Goal: Information Seeking & Learning: Compare options

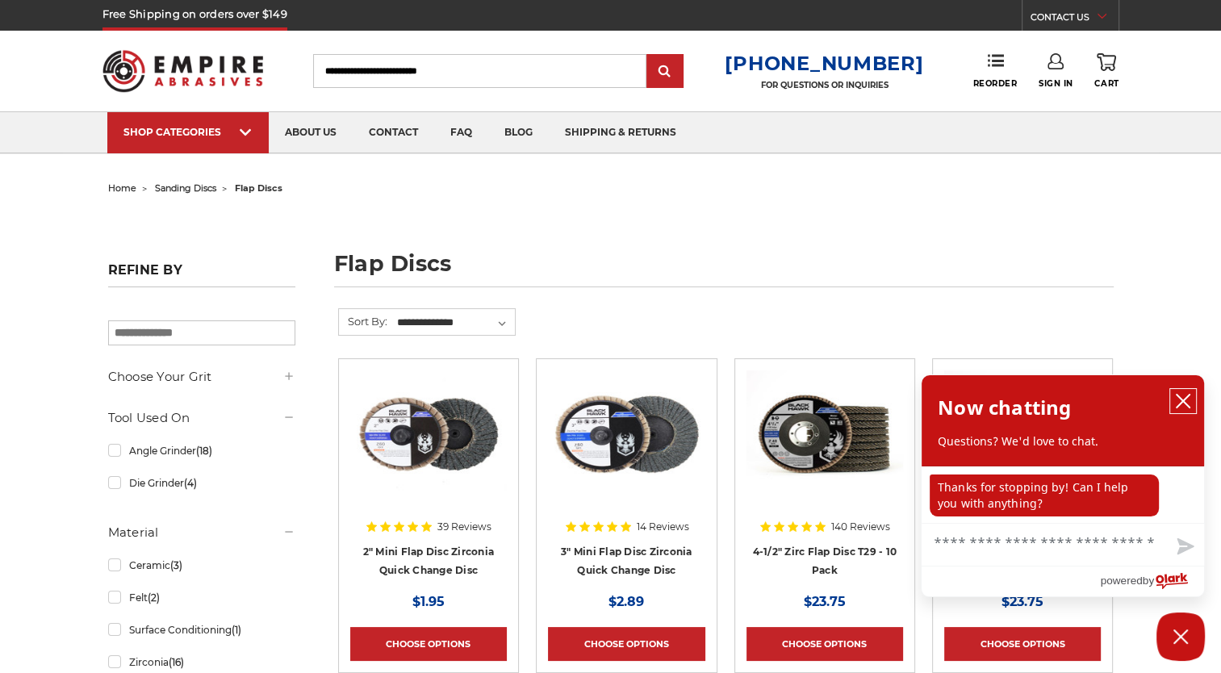
click at [1183, 395] on icon "close chatbox" at bounding box center [1183, 401] width 16 height 16
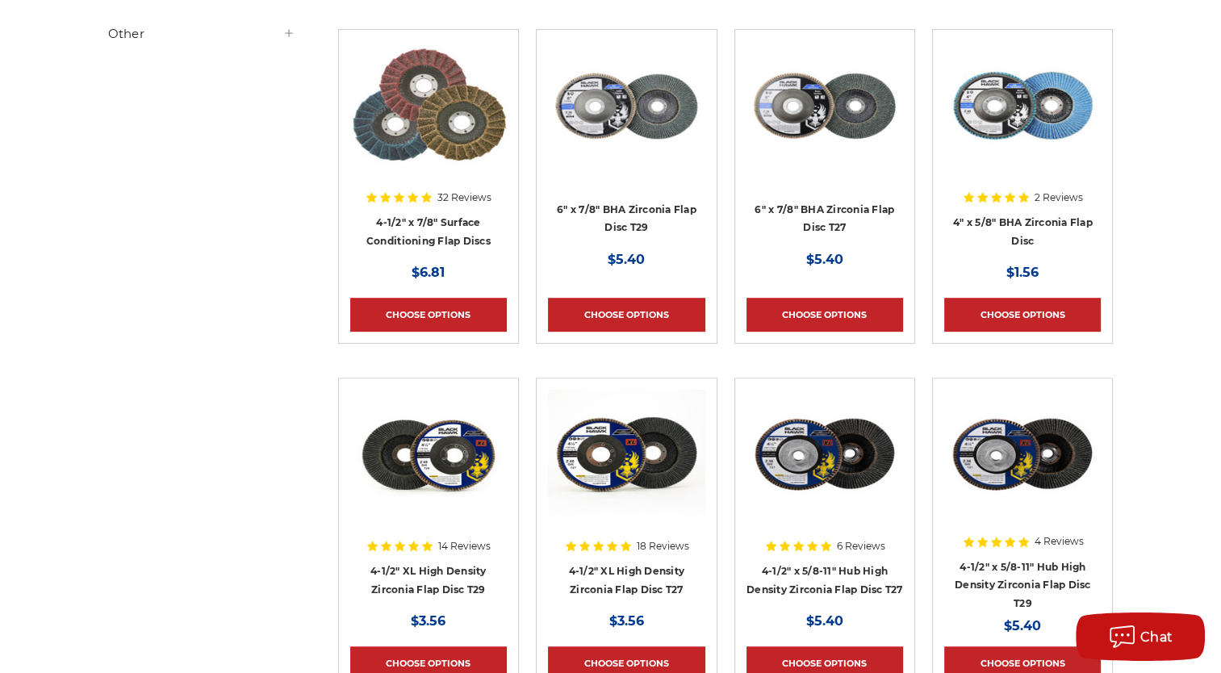
scroll to position [710, 0]
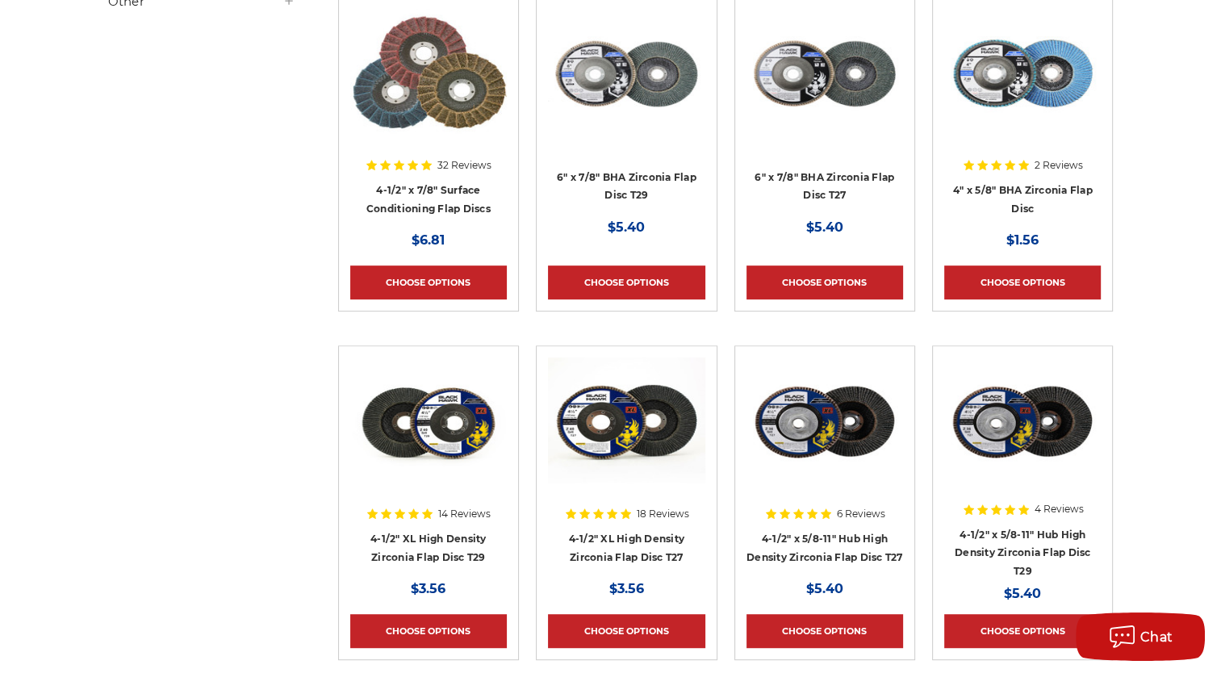
click at [450, 455] on img at bounding box center [428, 422] width 157 height 129
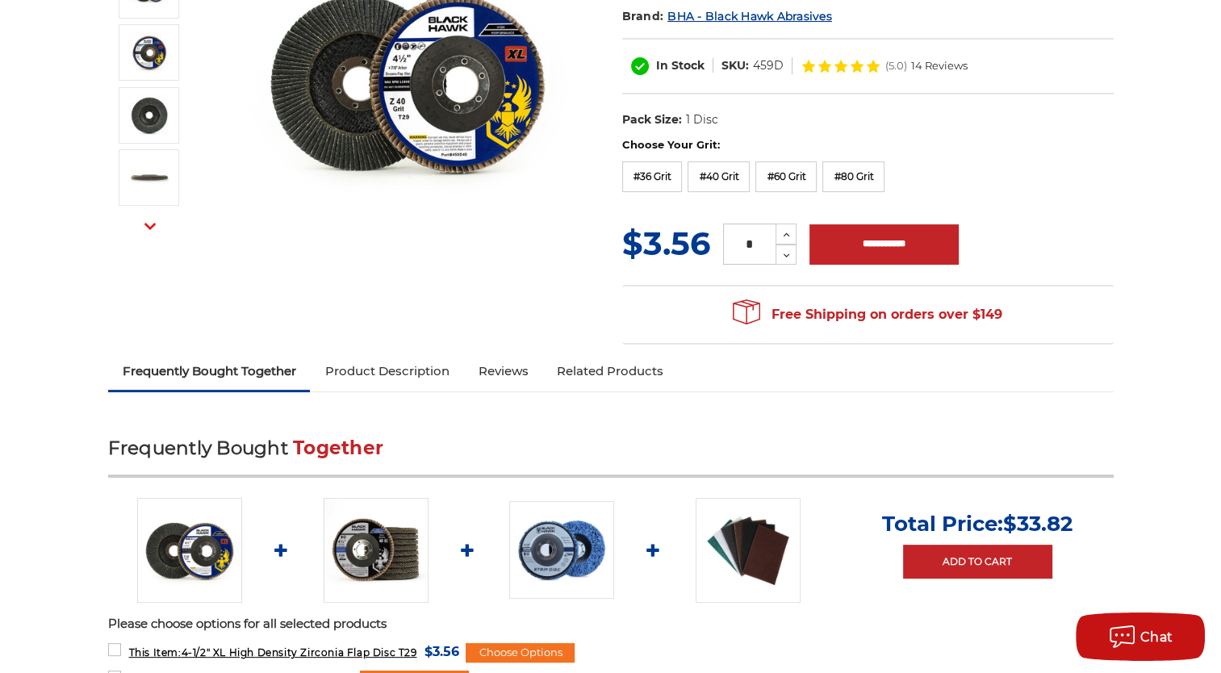
scroll to position [323, 0]
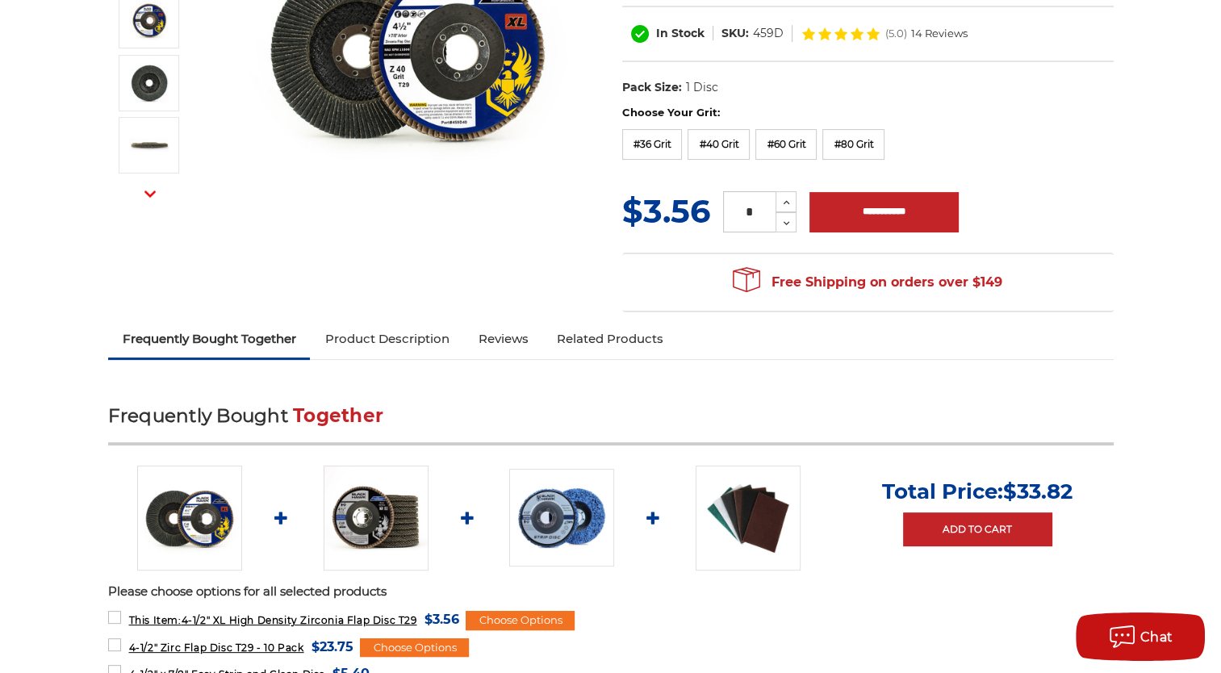
click at [434, 341] on link "Product Description" at bounding box center [386, 339] width 153 height 36
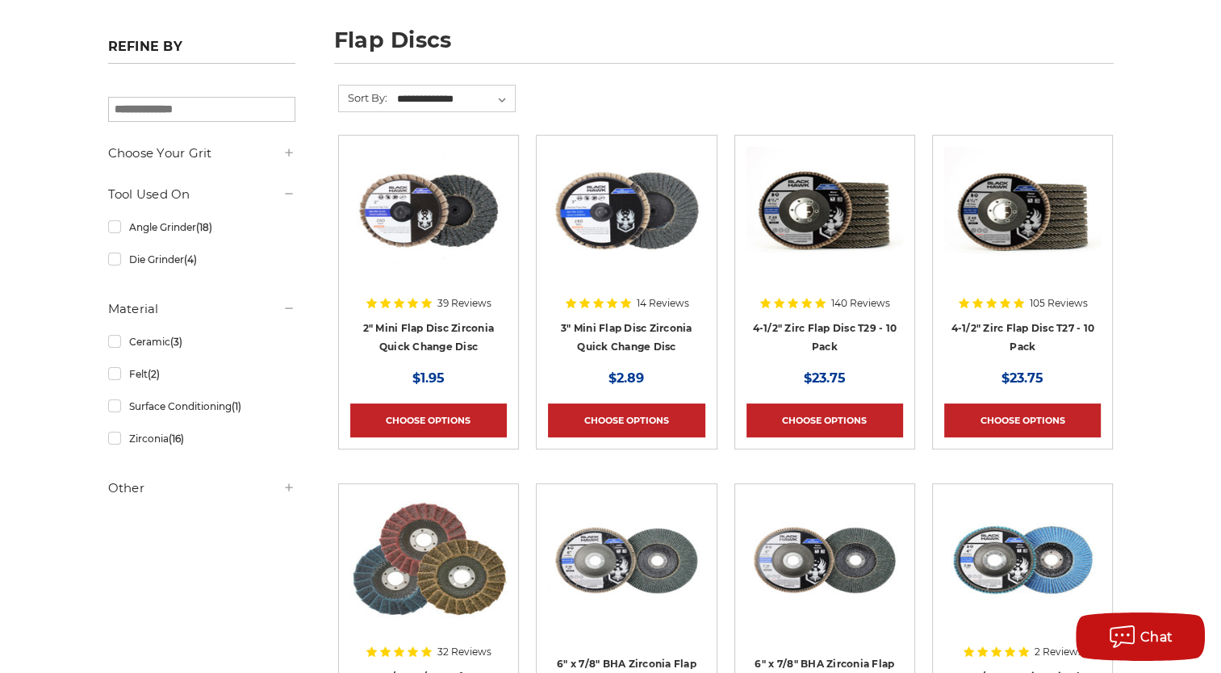
scroll to position [191, 0]
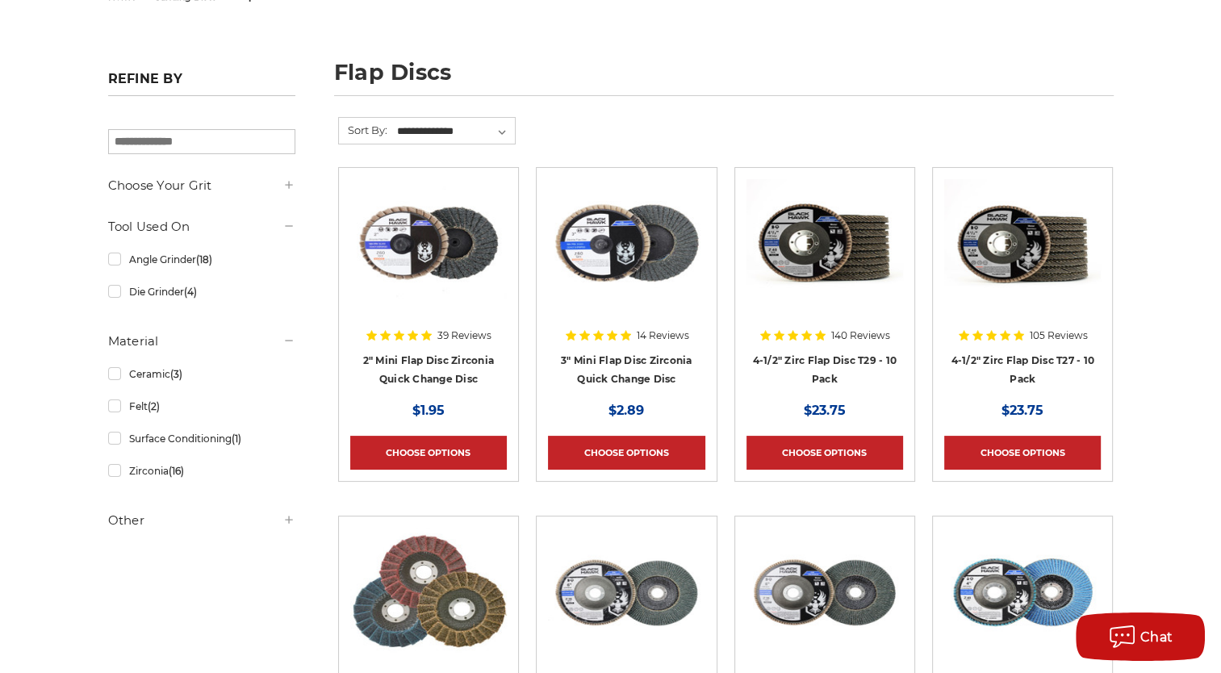
click at [810, 274] on img at bounding box center [825, 243] width 157 height 129
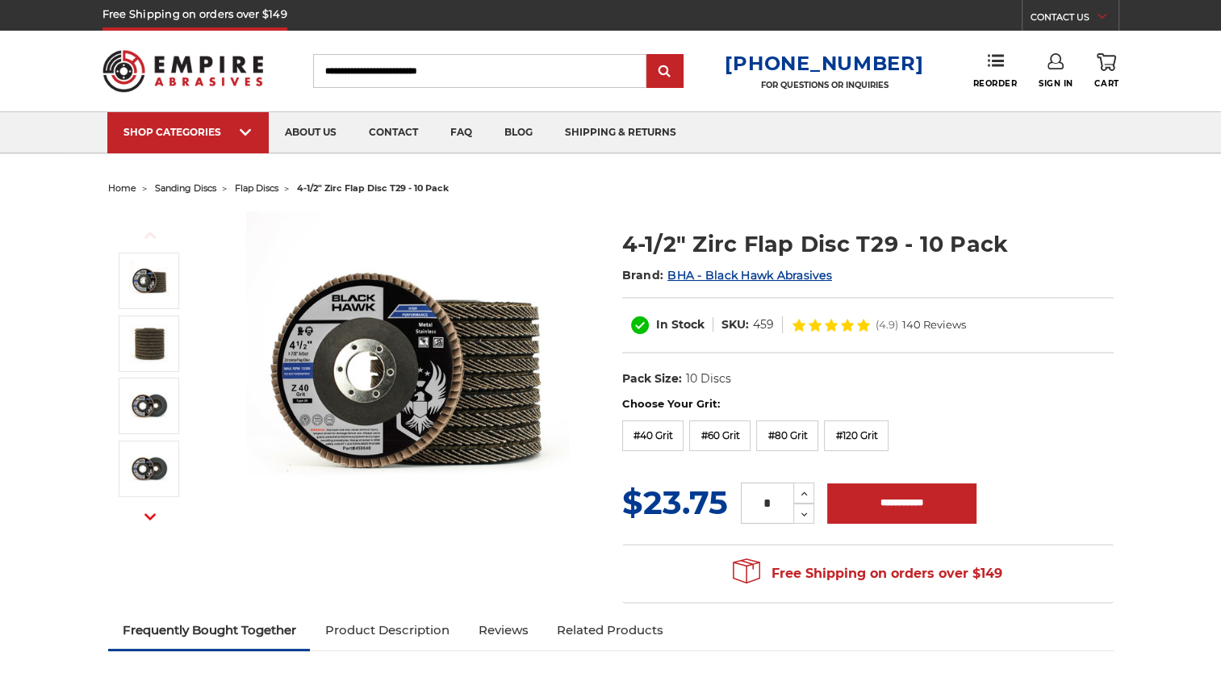
click at [433, 634] on link "Product Description" at bounding box center [386, 631] width 153 height 36
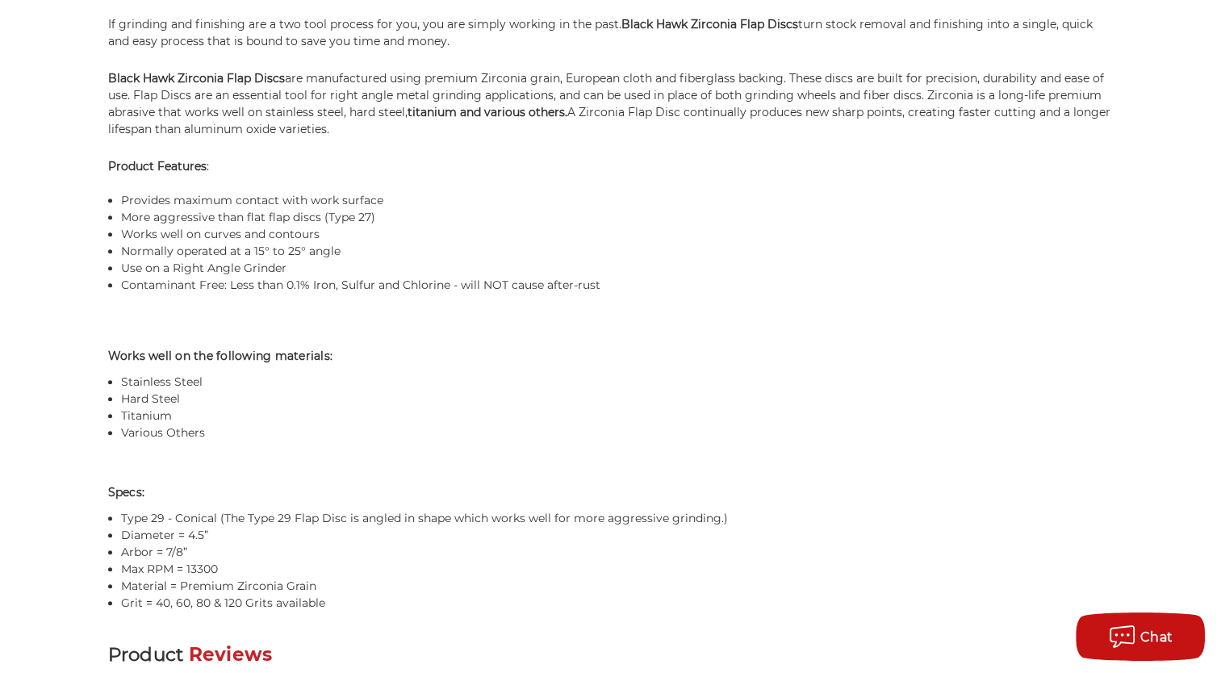
scroll to position [1262, 0]
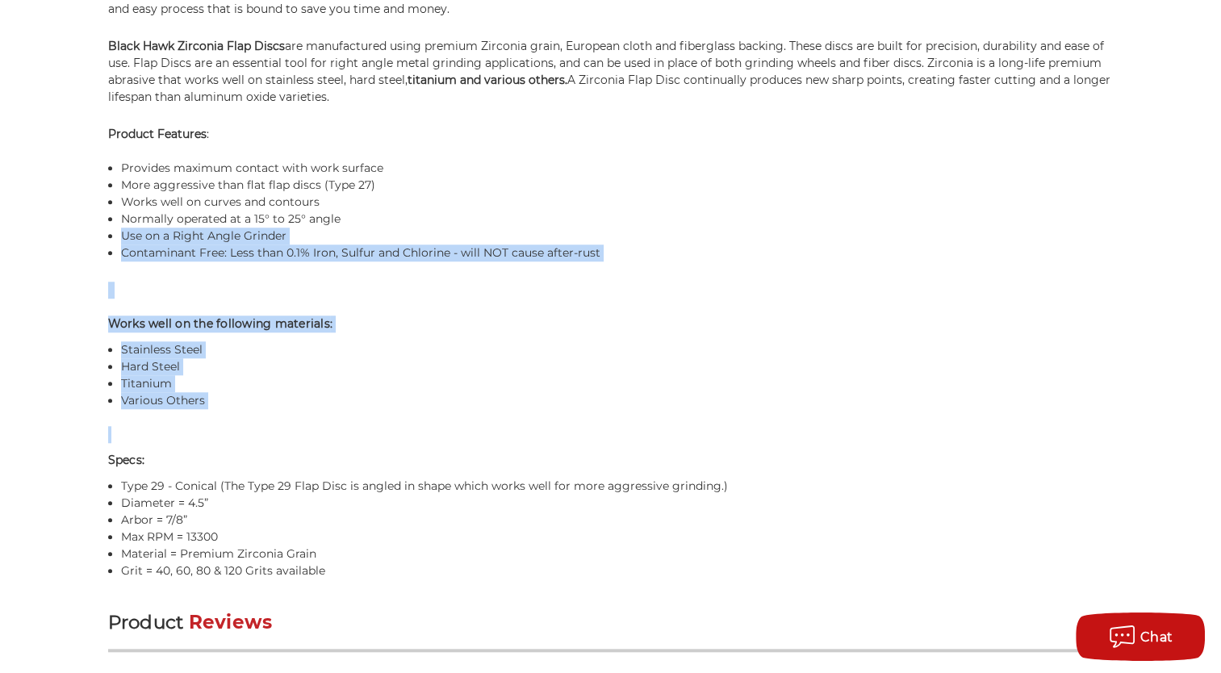
drag, startPoint x: 938, startPoint y: 430, endPoint x: 407, endPoint y: 216, distance: 572.5
click at [407, 216] on div "Product Description 4-1/2" x 7/8" Black Hawk Zirconia Flap Discs Type 29 - 10 P…" at bounding box center [611, 182] width 1006 height 794
click at [650, 399] on li "Various Others" at bounding box center [617, 400] width 993 height 17
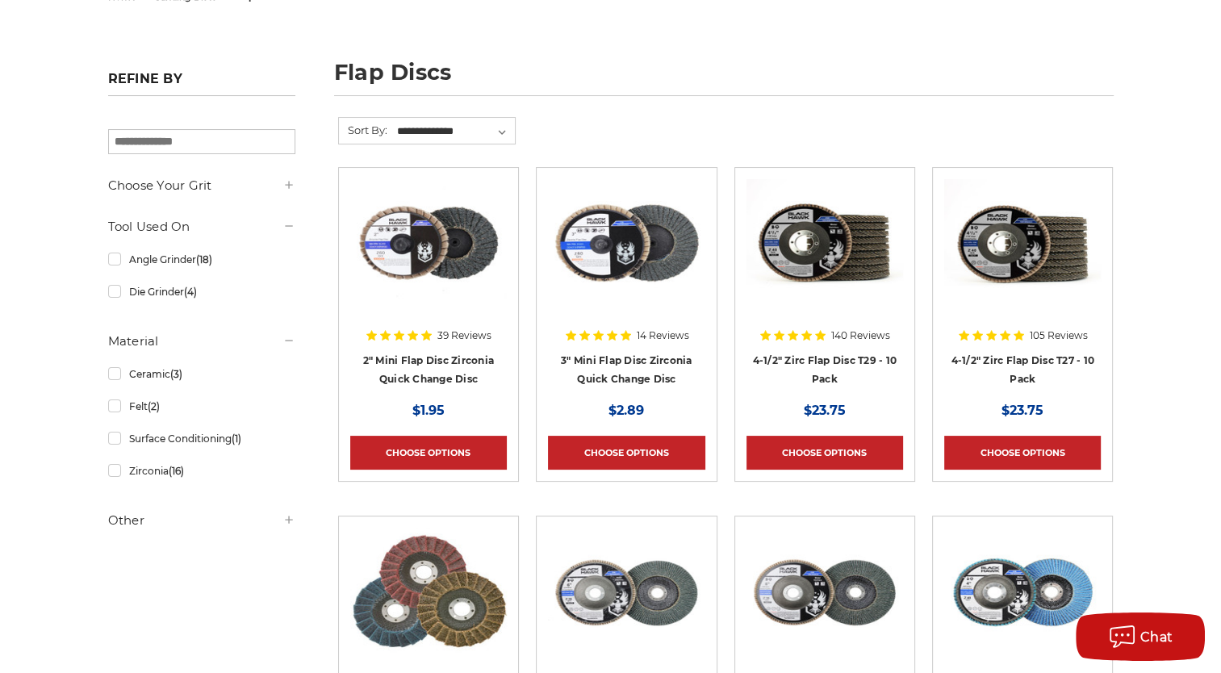
click at [994, 262] on img at bounding box center [1022, 243] width 157 height 129
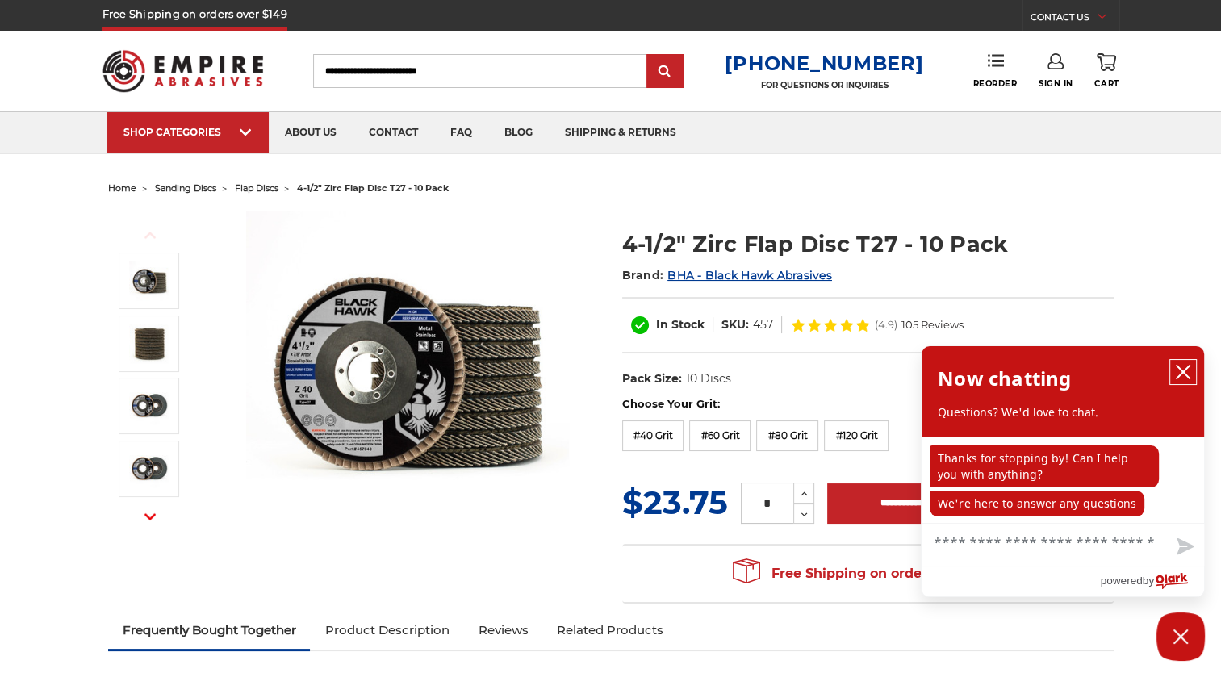
click at [1182, 370] on icon "close chatbox" at bounding box center [1183, 372] width 16 height 16
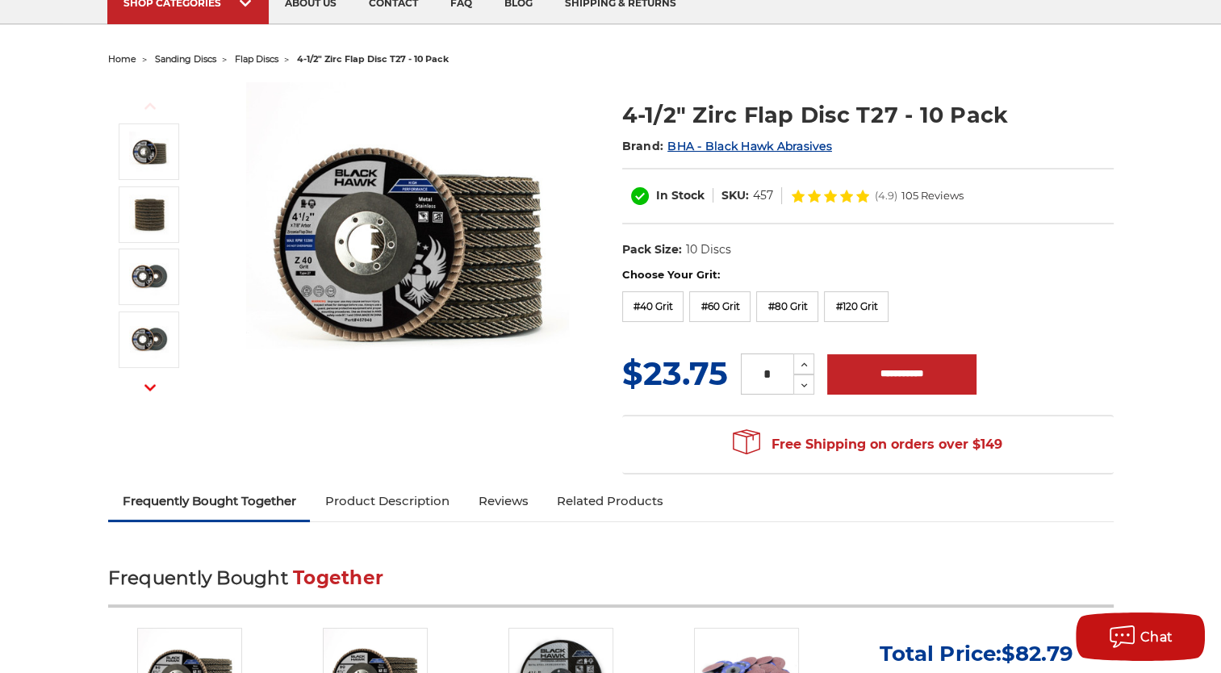
scroll to position [161, 0]
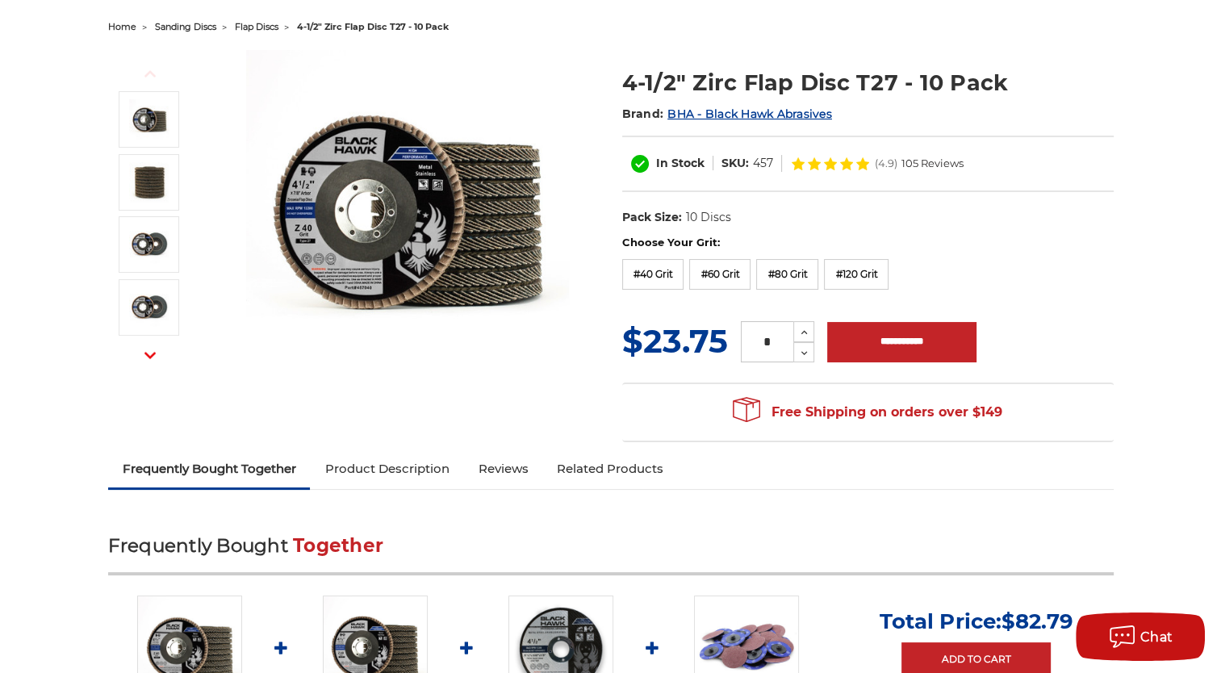
click at [440, 461] on link "Product Description" at bounding box center [386, 469] width 153 height 36
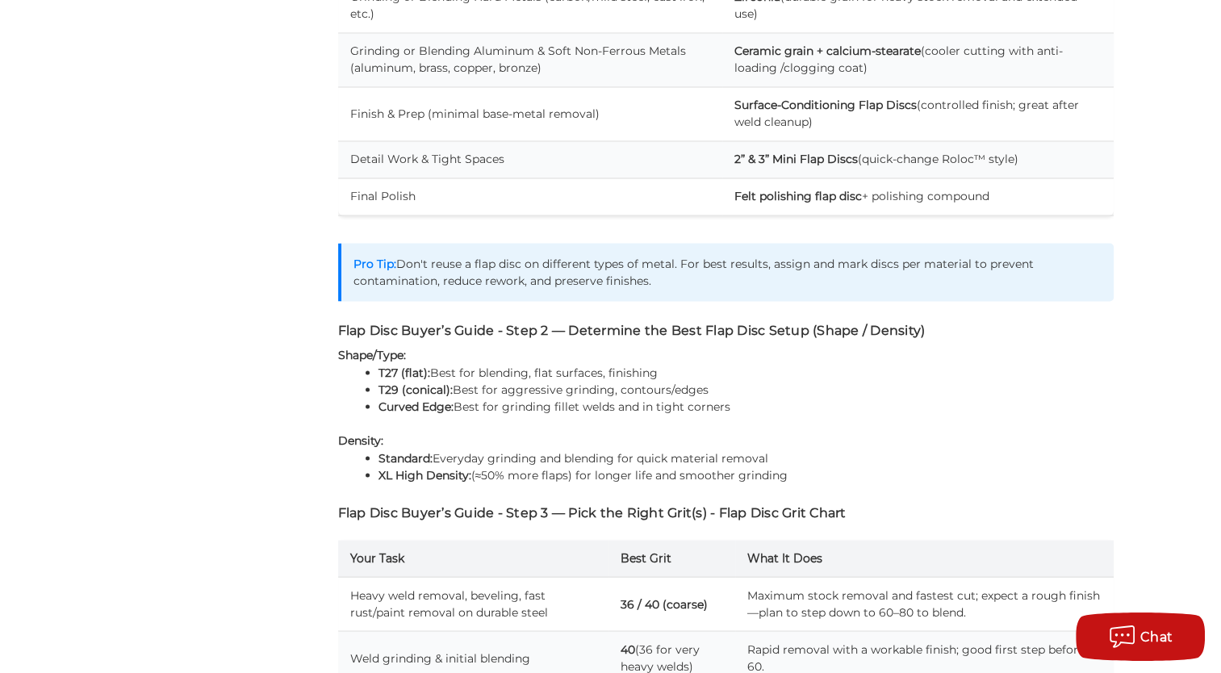
scroll to position [2839, 0]
